Goal: Transaction & Acquisition: Purchase product/service

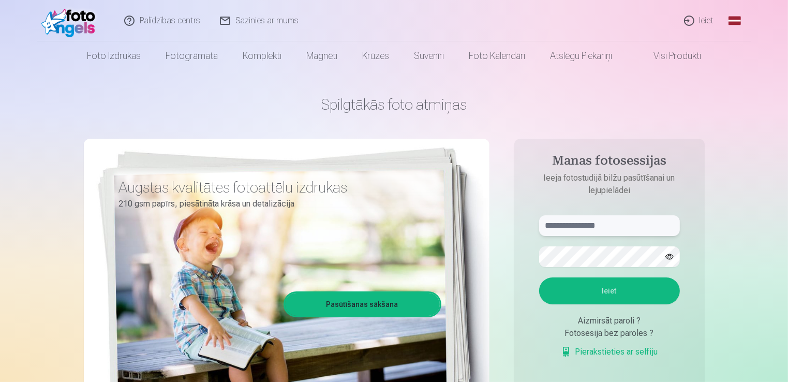
click at [569, 224] on input "text" at bounding box center [609, 225] width 141 height 21
paste input "**********"
type input "**********"
click at [603, 293] on button "Ieiet" at bounding box center [609, 290] width 141 height 27
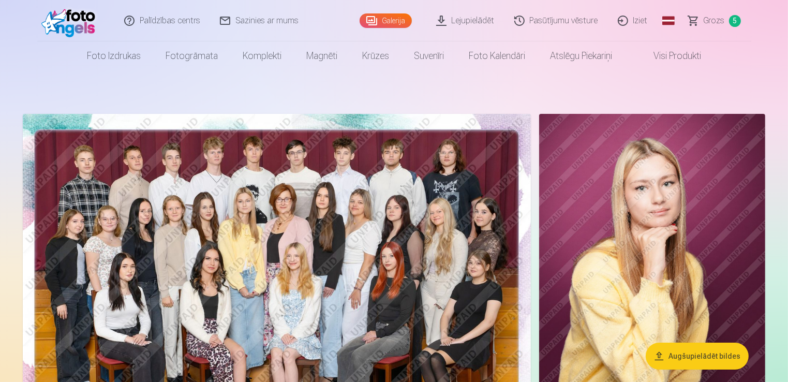
click at [713, 22] on span "Grozs" at bounding box center [714, 20] width 21 height 12
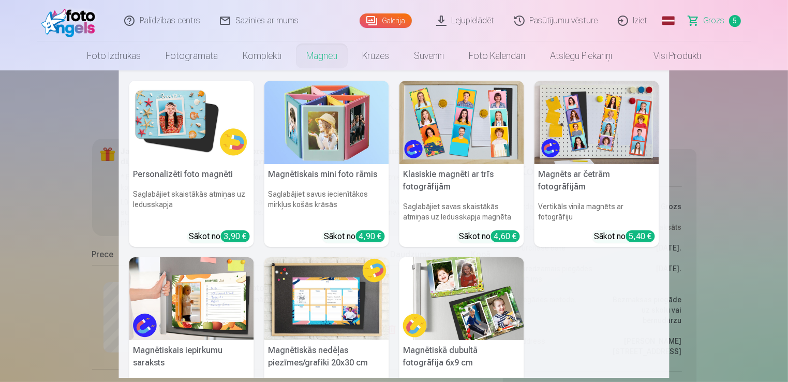
click at [181, 178] on h5 "Personalizēti foto magnēti" at bounding box center [191, 174] width 125 height 21
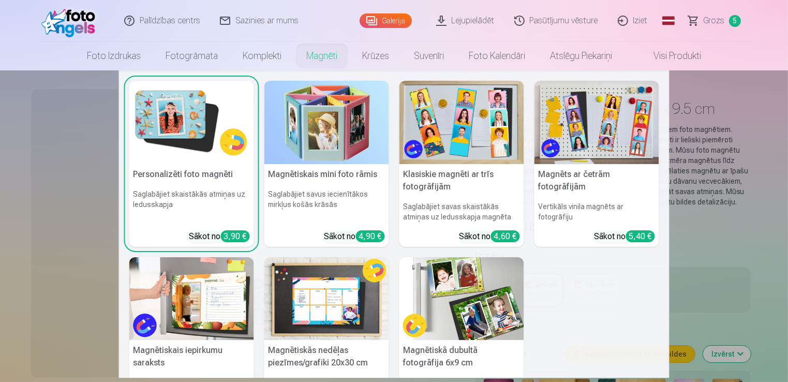
click at [433, 175] on h5 "Klasiskie magnēti ar trīs fotogrāfijām" at bounding box center [462, 180] width 125 height 33
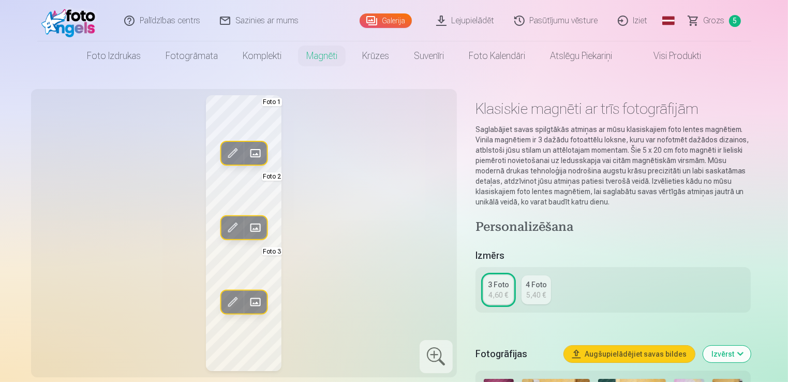
click at [234, 300] on span at bounding box center [232, 302] width 17 height 17
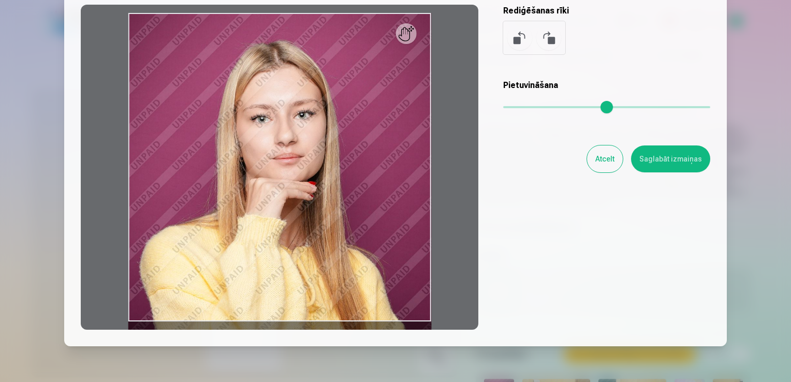
scroll to position [103, 0]
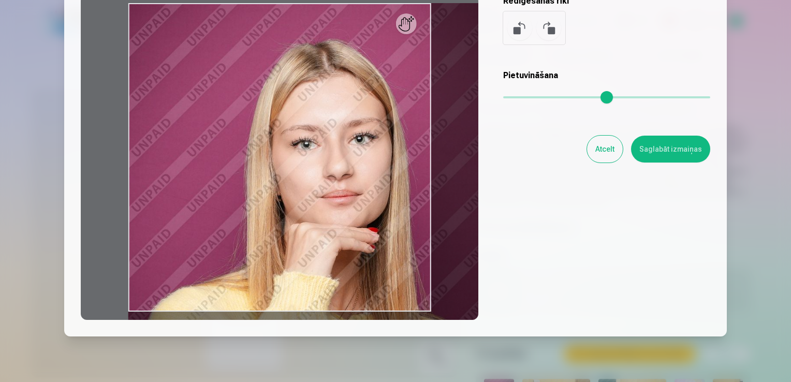
type input "*"
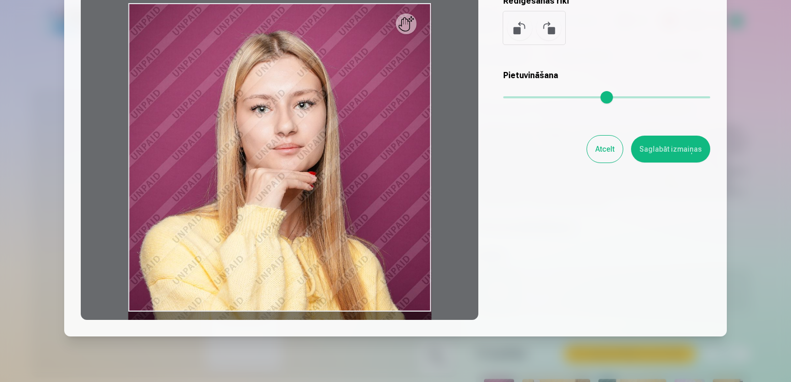
drag, startPoint x: 510, startPoint y: 96, endPoint x: 443, endPoint y: 99, distance: 67.3
click at [503, 98] on input "range" at bounding box center [606, 97] width 207 height 2
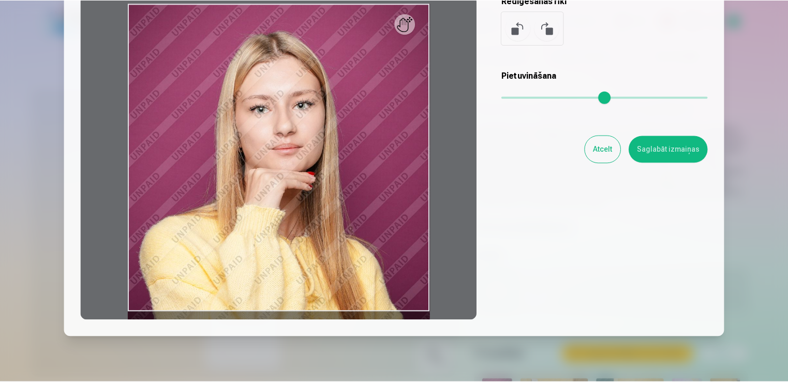
scroll to position [0, 0]
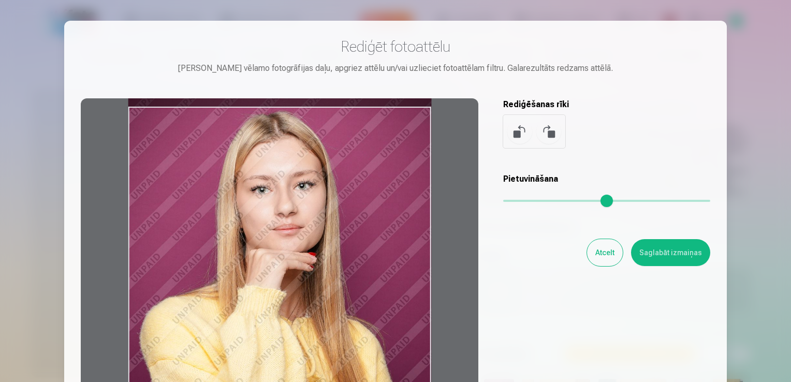
drag, startPoint x: 229, startPoint y: 155, endPoint x: 218, endPoint y: 151, distance: 12.1
click at [218, 151] on div at bounding box center [279, 260] width 397 height 325
click at [608, 260] on button "Atcelt" at bounding box center [605, 252] width 36 height 27
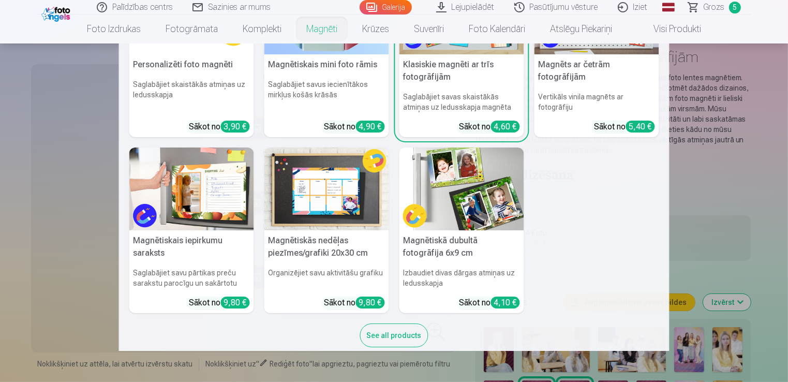
scroll to position [99, 0]
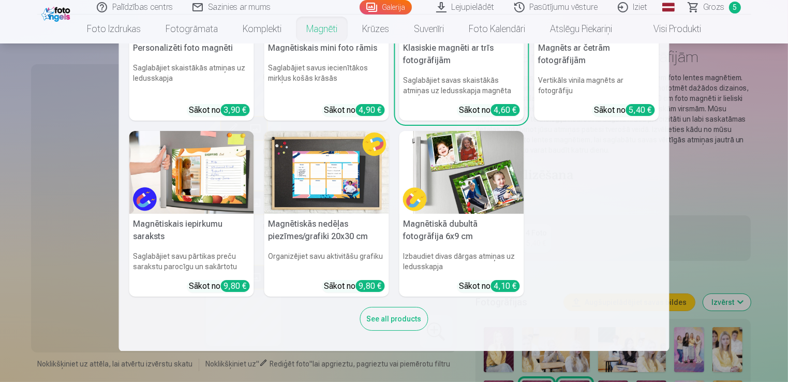
click at [442, 229] on h5 "Magnētiskā dubultā fotogrāfija 6x9 cm" at bounding box center [462, 230] width 125 height 33
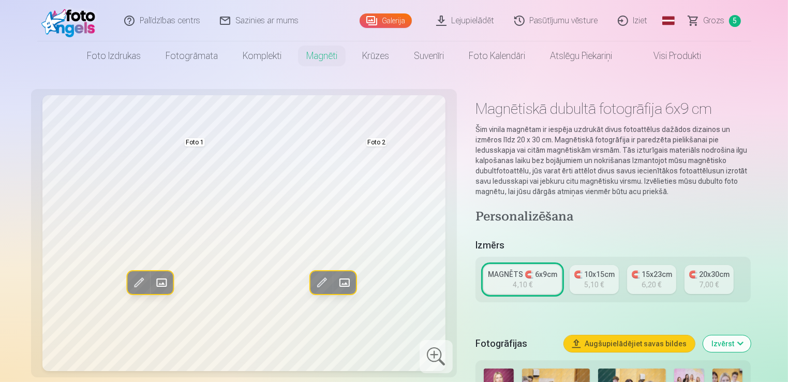
click at [342, 280] on span at bounding box center [344, 283] width 17 height 17
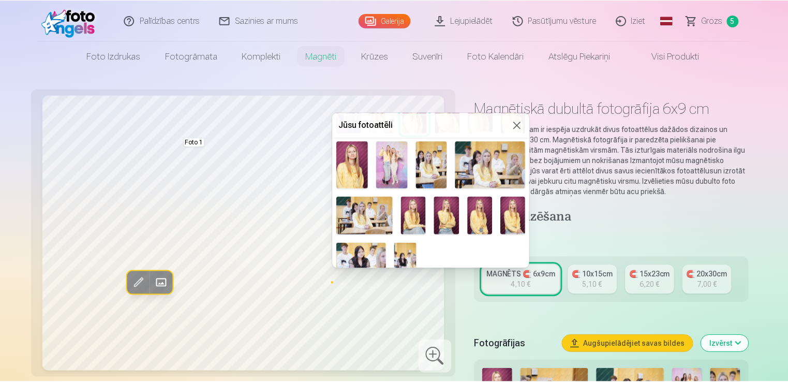
scroll to position [94, 0]
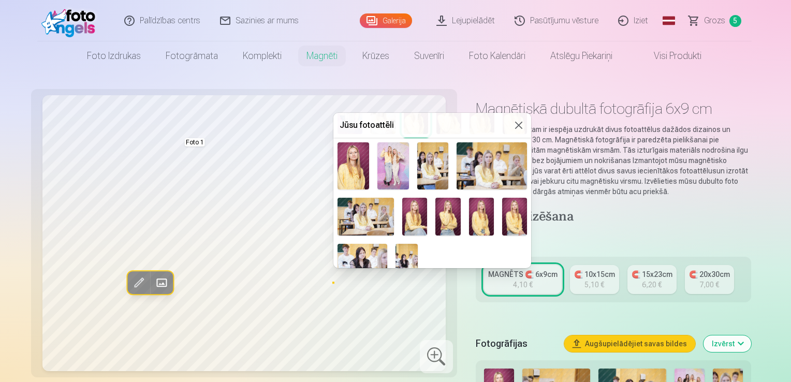
click at [509, 214] on img at bounding box center [514, 216] width 25 height 37
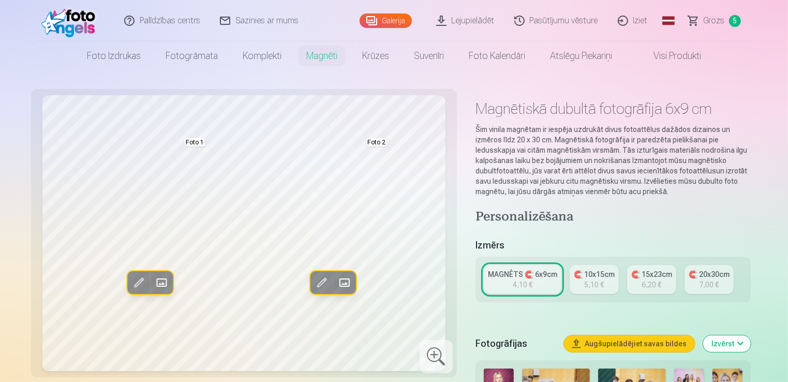
click at [347, 286] on span at bounding box center [344, 283] width 17 height 17
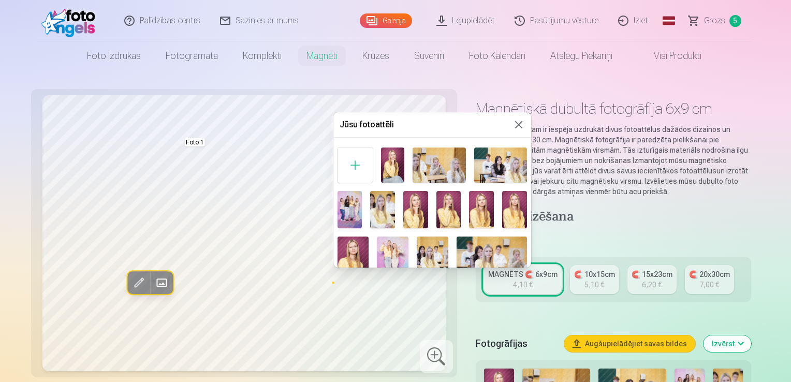
click at [414, 210] on img at bounding box center [415, 209] width 25 height 37
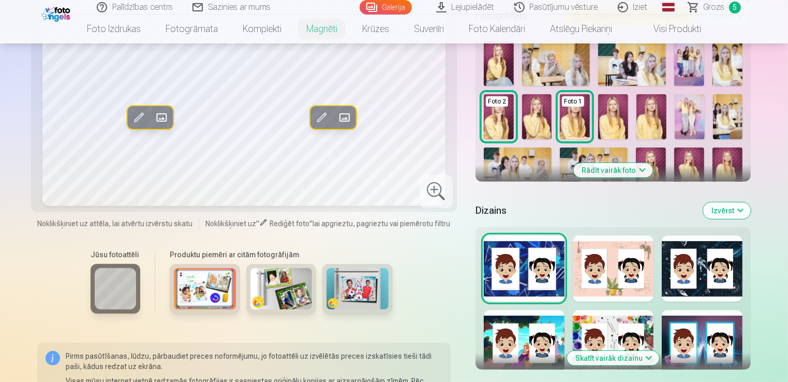
scroll to position [346, 0]
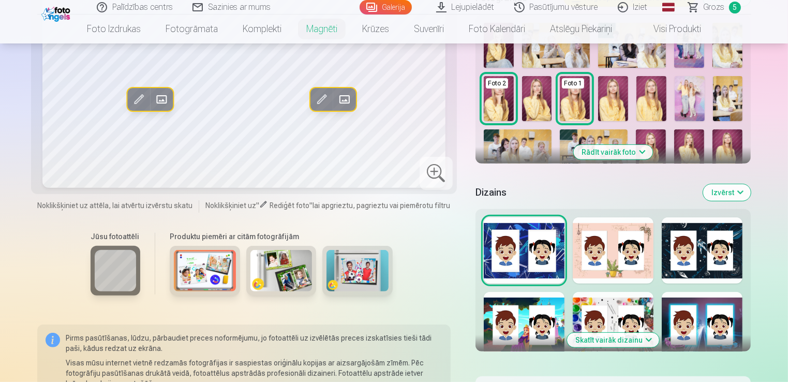
click at [597, 340] on button "Skatīt vairāk dizainu" at bounding box center [613, 340] width 92 height 14
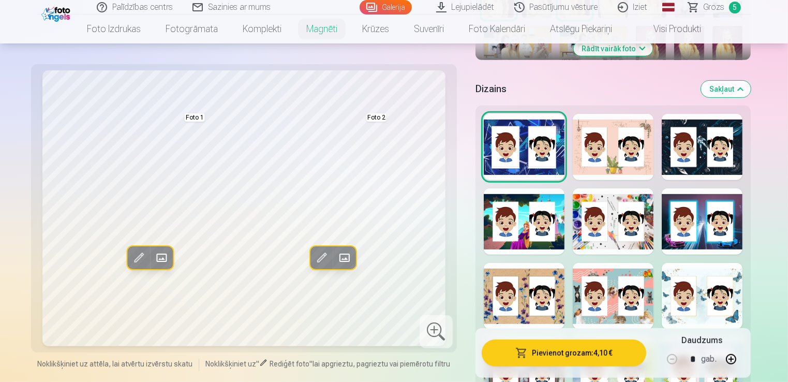
scroll to position [553, 0]
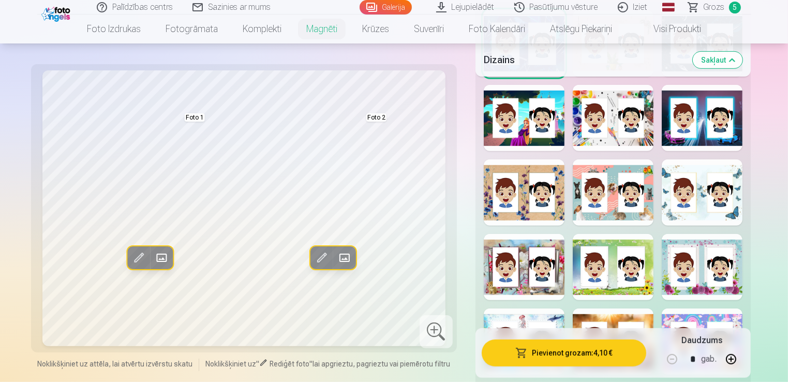
click at [695, 166] on div at bounding box center [702, 192] width 81 height 66
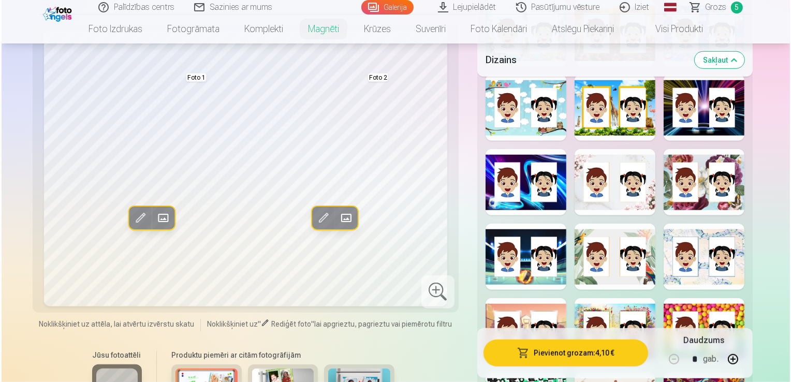
scroll to position [863, 0]
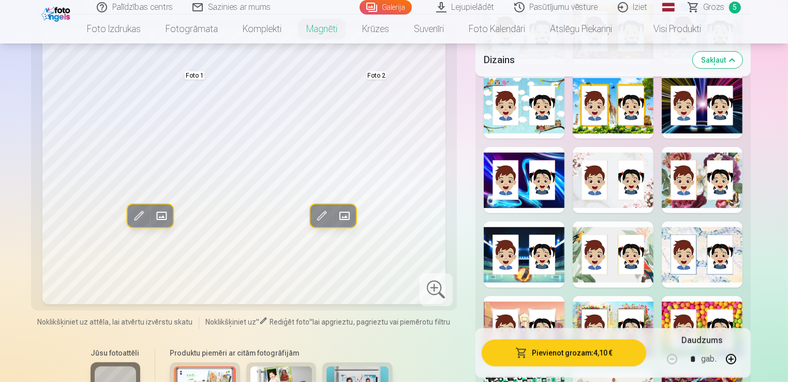
click at [626, 206] on div at bounding box center [613, 180] width 81 height 66
click at [564, 351] on button "Pievienot grozam : 4,10 €" at bounding box center [564, 352] width 165 height 27
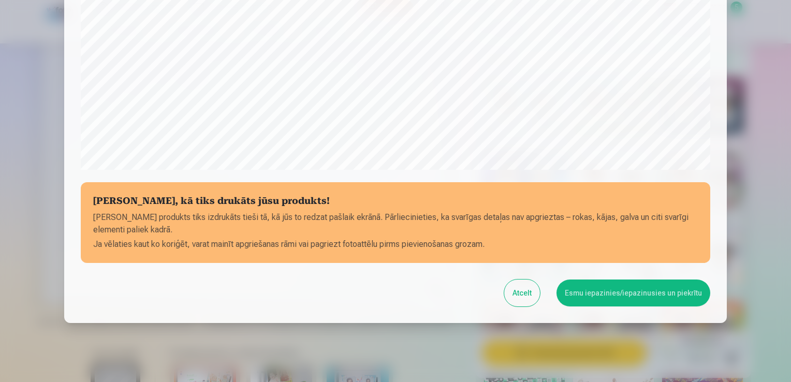
scroll to position [363, 0]
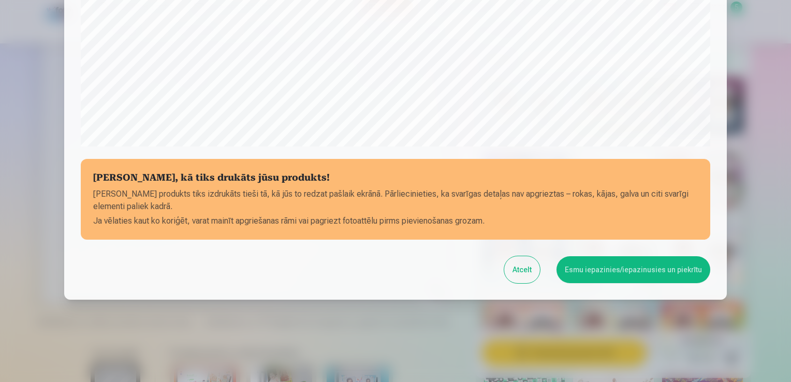
click at [617, 276] on button "Esmu iepazinies/iepazinusies un piekrītu" at bounding box center [633, 269] width 154 height 27
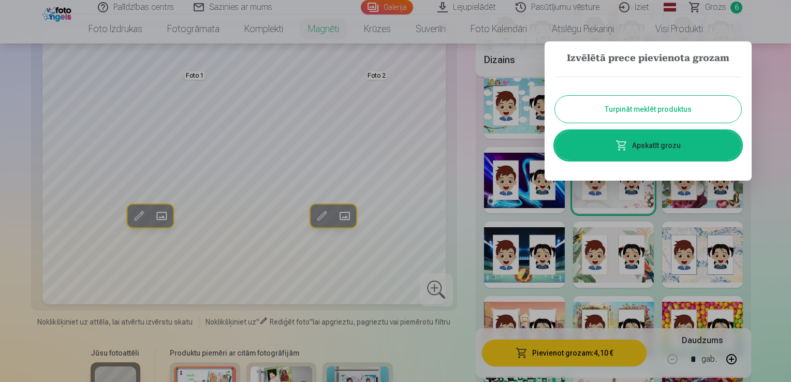
click at [653, 150] on link "Apskatīt grozu" at bounding box center [648, 145] width 186 height 29
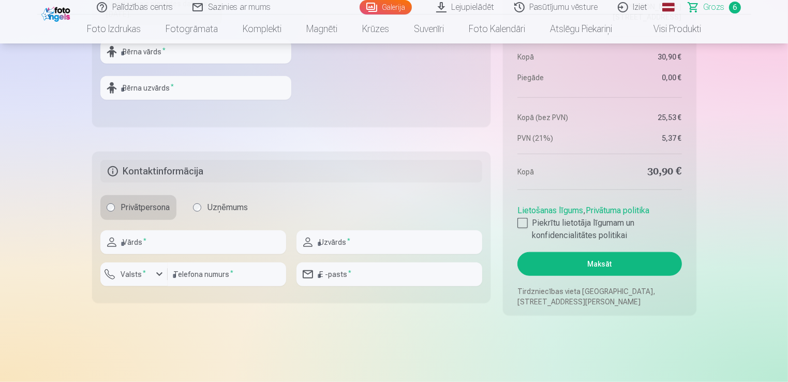
scroll to position [1035, 0]
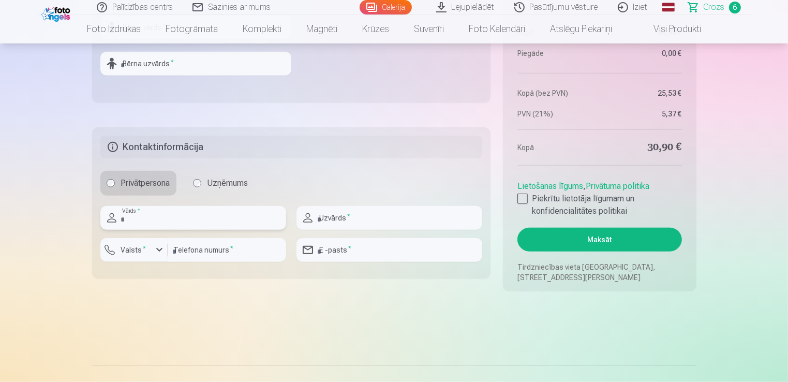
click at [174, 219] on input "text" at bounding box center [193, 218] width 186 height 24
type input "****"
click at [361, 219] on input "text" at bounding box center [390, 218] width 186 height 24
type input "*******"
click at [198, 253] on input "number" at bounding box center [227, 250] width 119 height 24
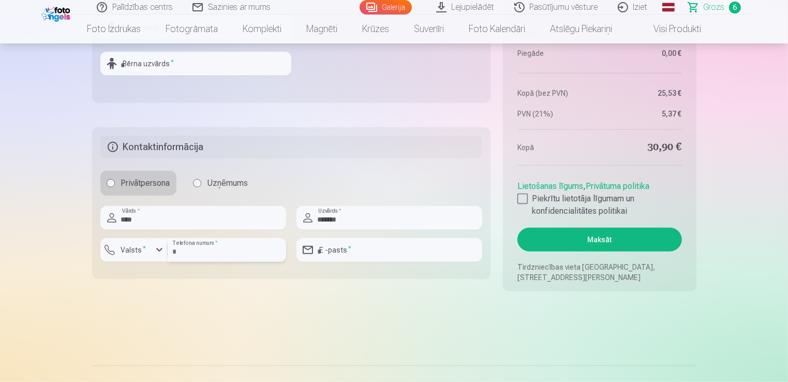
type input "********"
type input "**********"
click at [127, 245] on label "Valsts *" at bounding box center [134, 250] width 34 height 10
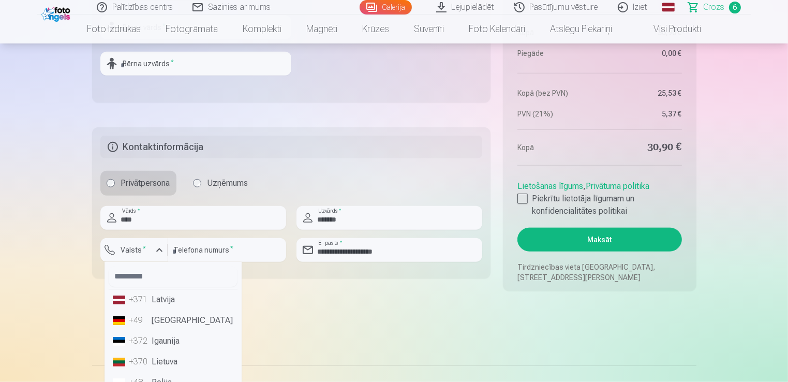
click at [156, 299] on li "+371 Latvija" at bounding box center [173, 299] width 129 height 21
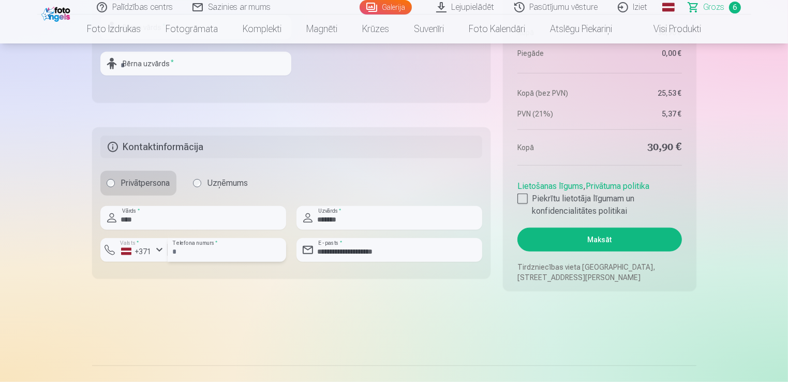
click at [250, 247] on input "********" at bounding box center [227, 250] width 119 height 24
type input "*"
type input "********"
click at [427, 256] on input "**********" at bounding box center [390, 250] width 186 height 24
type input "**********"
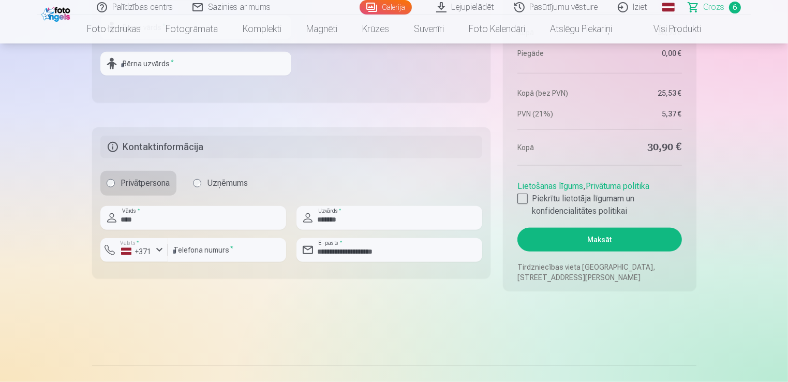
click at [404, 179] on div "Privātpersona Uzņēmums" at bounding box center [291, 183] width 382 height 25
click at [109, 146] on h5 "Kontaktinformācija" at bounding box center [291, 147] width 382 height 23
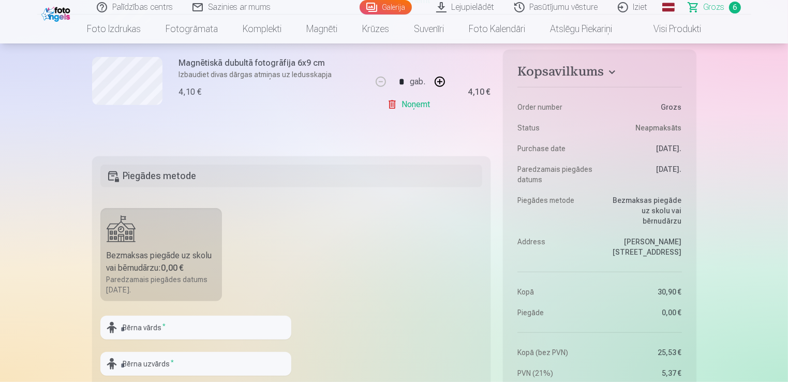
scroll to position [828, 0]
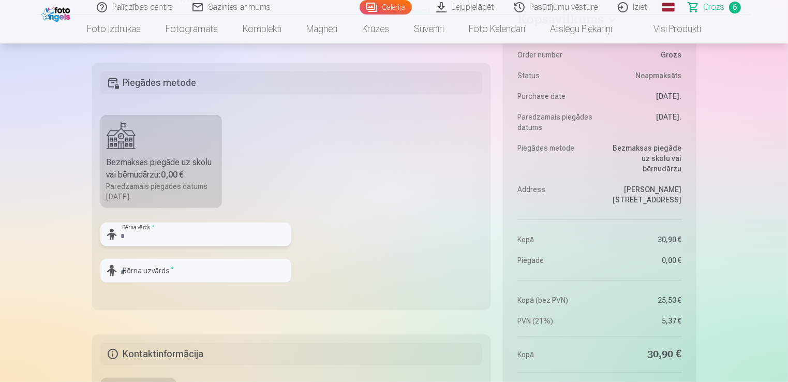
click at [149, 227] on input "text" at bounding box center [195, 235] width 191 height 24
type input "*******"
click at [195, 277] on input "text" at bounding box center [195, 271] width 191 height 24
type input "*******"
click at [343, 170] on fieldset "Piegādes metode Bezmaksas piegāde uz skolu vai bērnudārzu : 0,00 € Paredzamais …" at bounding box center [291, 186] width 399 height 246
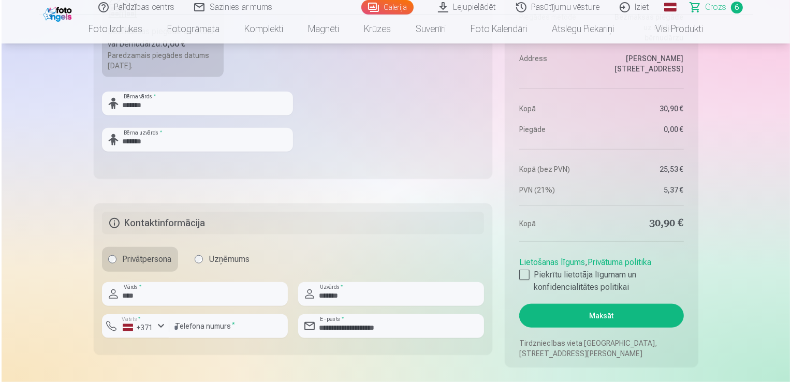
scroll to position [983, 0]
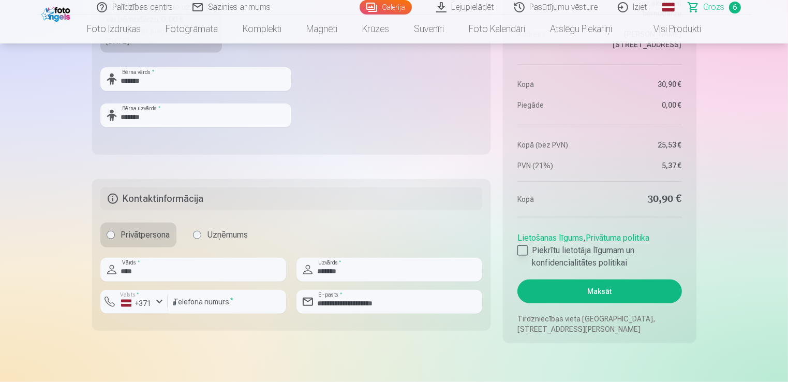
click at [523, 248] on div at bounding box center [522, 250] width 10 height 10
click at [522, 248] on div at bounding box center [522, 250] width 10 height 10
click at [522, 252] on div at bounding box center [522, 250] width 10 height 10
click at [613, 288] on button "Maksāt" at bounding box center [599, 291] width 164 height 24
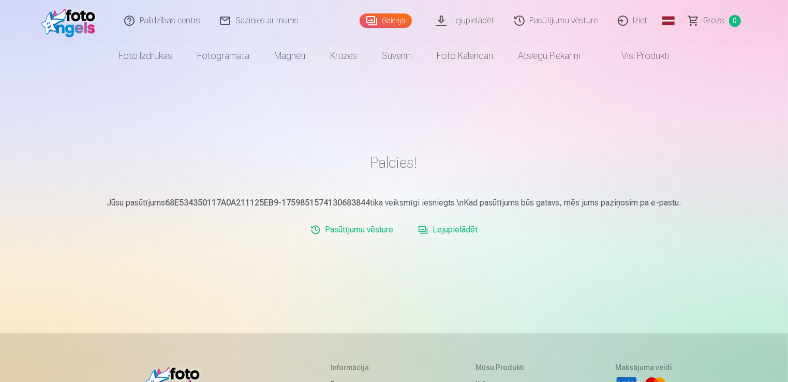
click at [373, 25] on link "Galerija" at bounding box center [386, 20] width 52 height 14
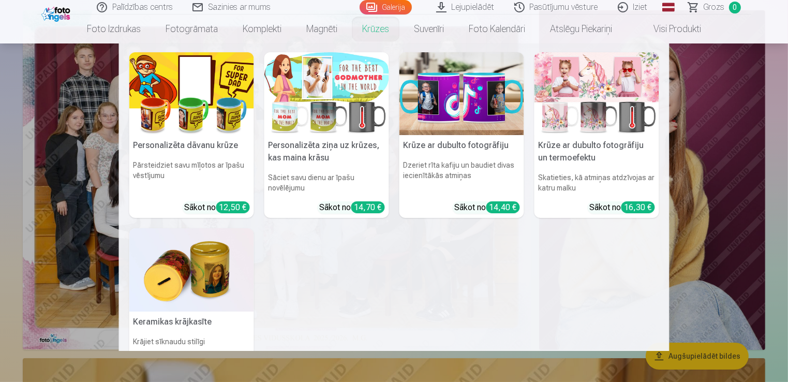
scroll to position [207, 0]
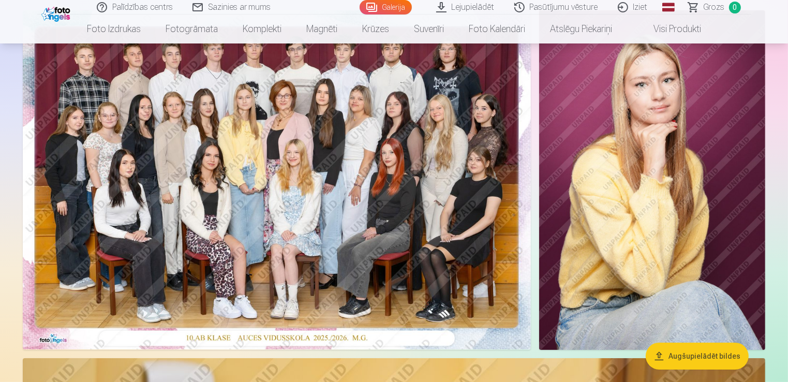
click at [640, 7] on link "Iziet" at bounding box center [634, 7] width 50 height 14
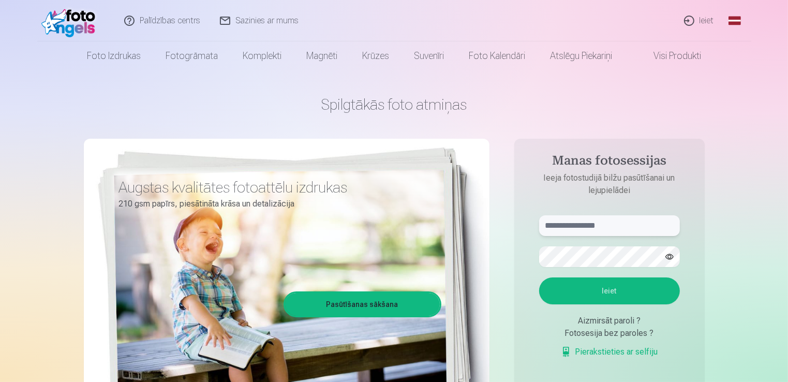
click at [604, 215] on input "text" at bounding box center [609, 225] width 141 height 21
